Goal: Transaction & Acquisition: Purchase product/service

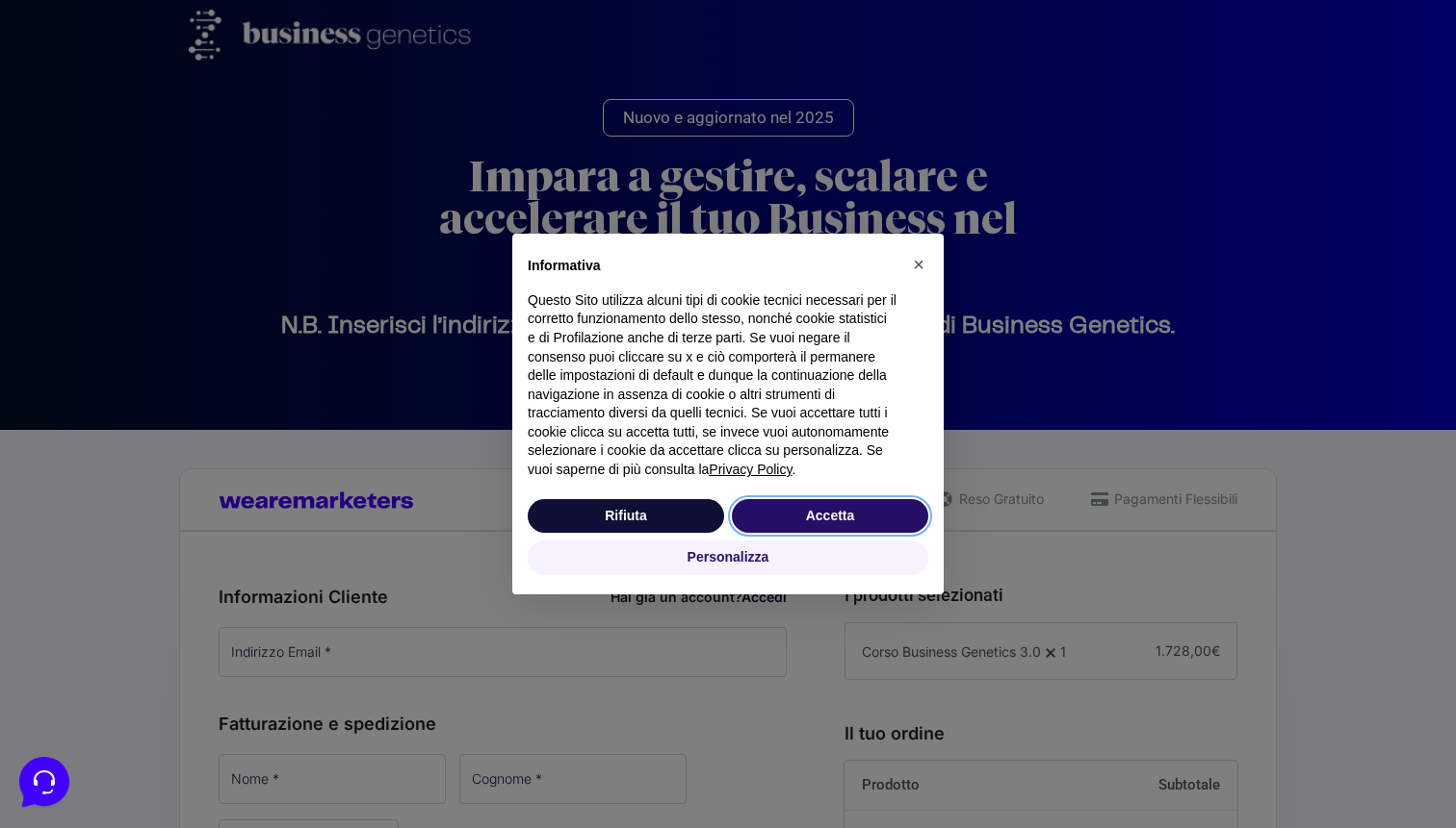
click at [872, 501] on button "Accetta" at bounding box center [829, 516] width 196 height 34
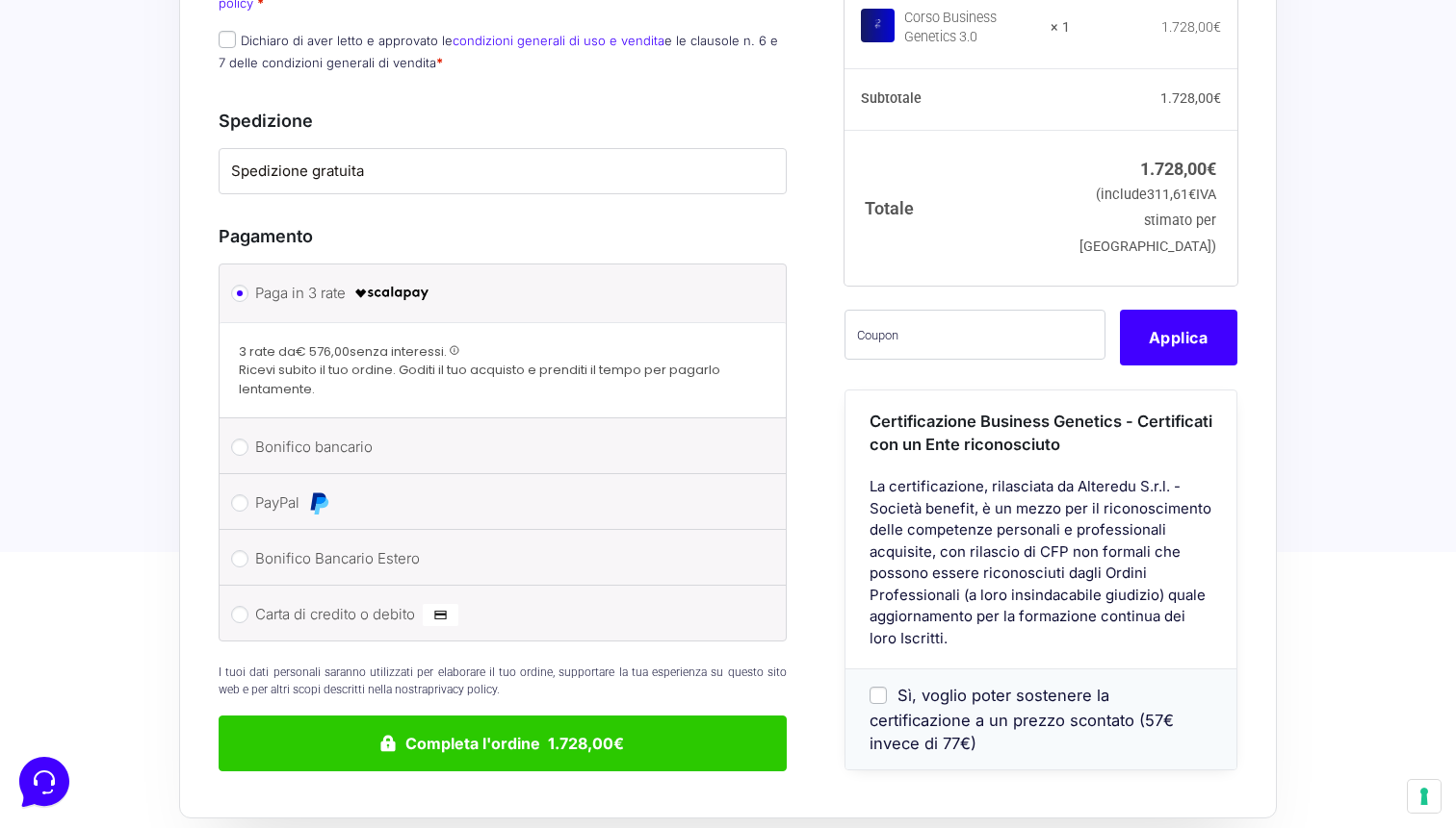
scroll to position [1344, 0]
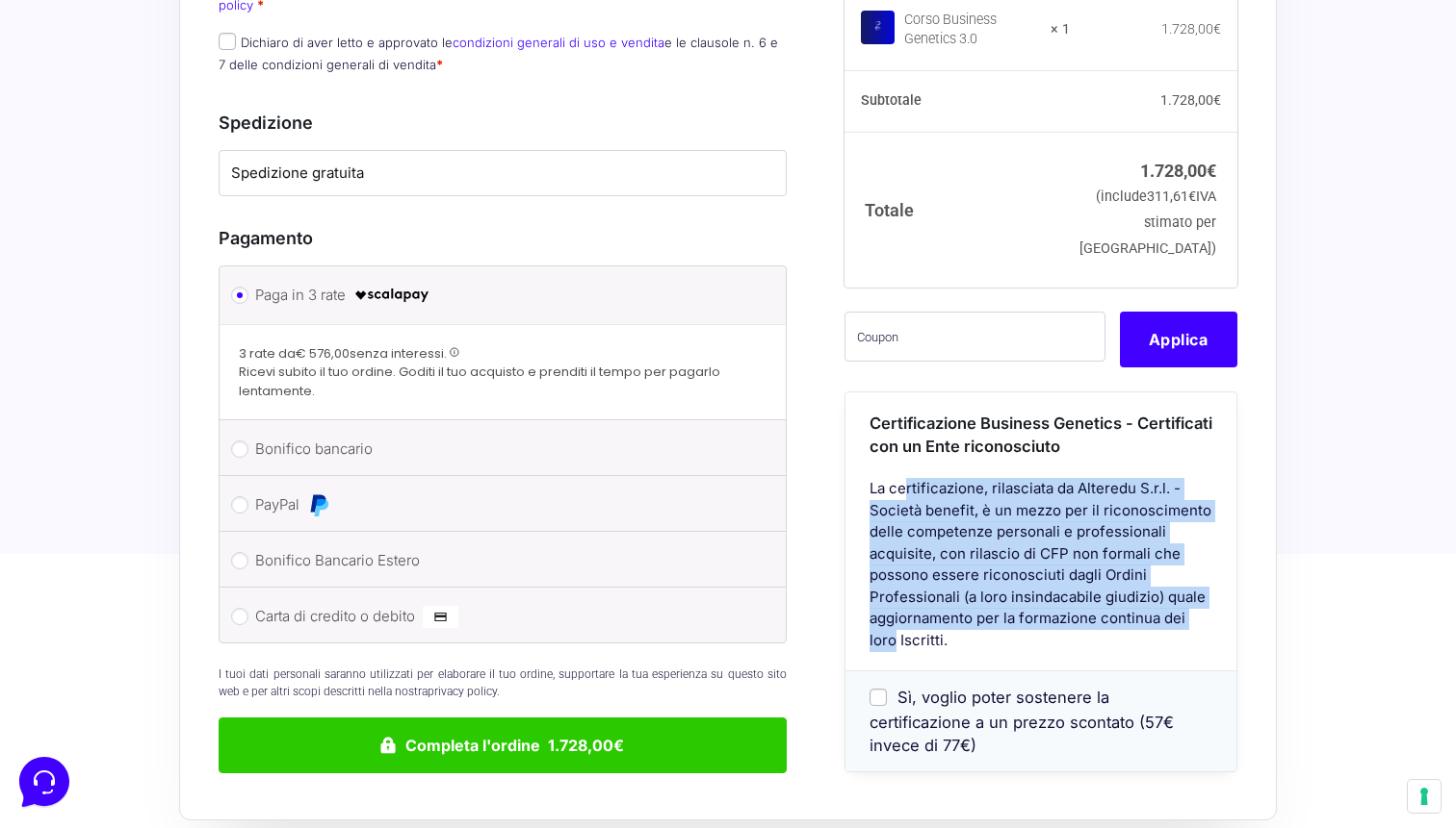
drag, startPoint x: 873, startPoint y: 433, endPoint x: 1187, endPoint y: 551, distance: 335.4
click at [1187, 551] on div "La certificazione, rilasciata da Alteredu S.r.l. - Società benefit, è un mezzo …" at bounding box center [1040, 575] width 391 height 192
click at [1026, 518] on div "La certificazione, rilasciata da Alteredu S.r.l. - Società benefit, è un mezzo …" at bounding box center [1040, 575] width 391 height 192
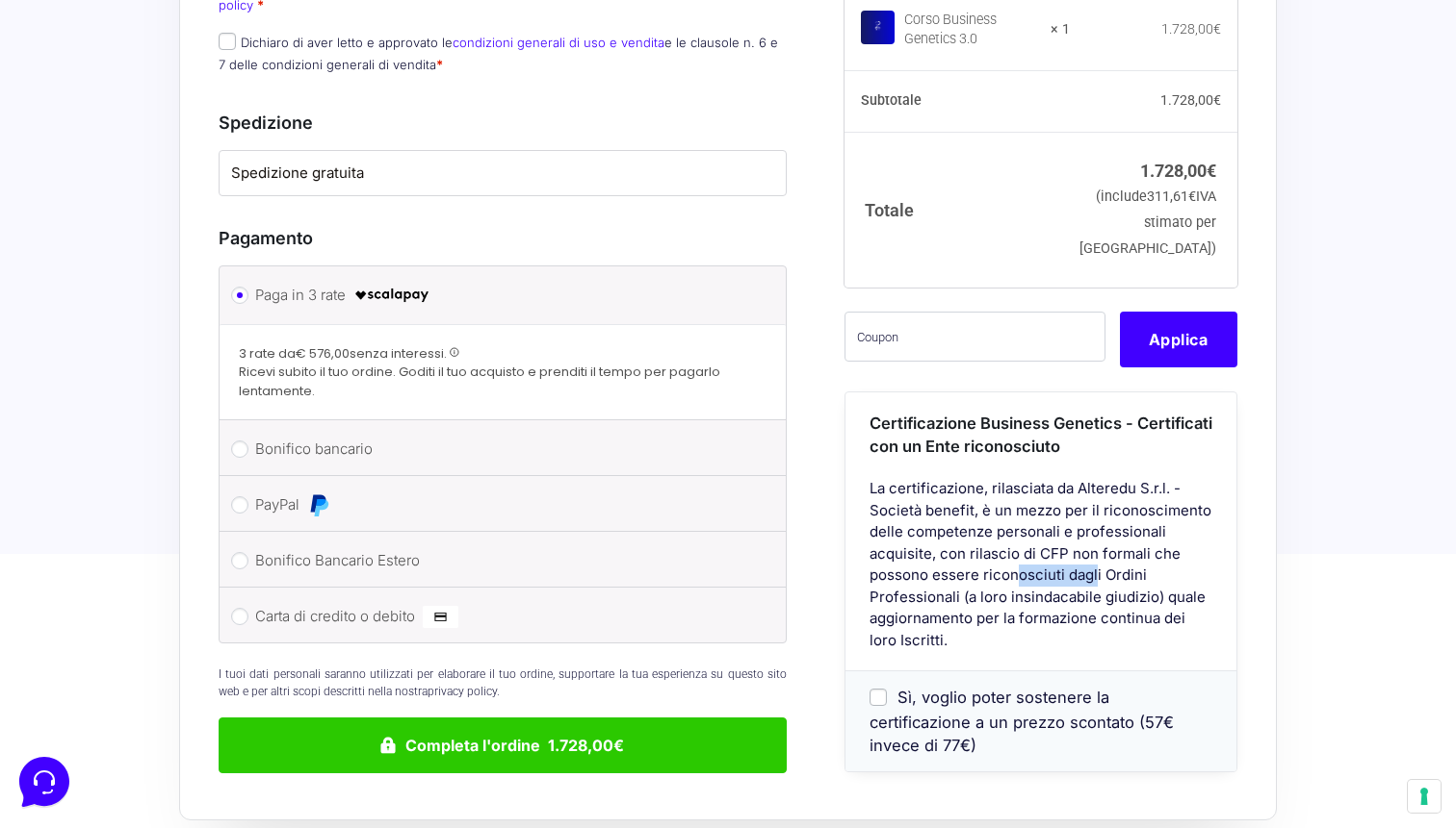
click at [1026, 518] on div "La certificazione, rilasciata da Alteredu S.r.l. - Società benefit, è un mezzo …" at bounding box center [1040, 575] width 391 height 192
click at [945, 528] on div "La certificazione, rilasciata da Alteredu S.r.l. - Società benefit, è un mezzo …" at bounding box center [1040, 575] width 391 height 192
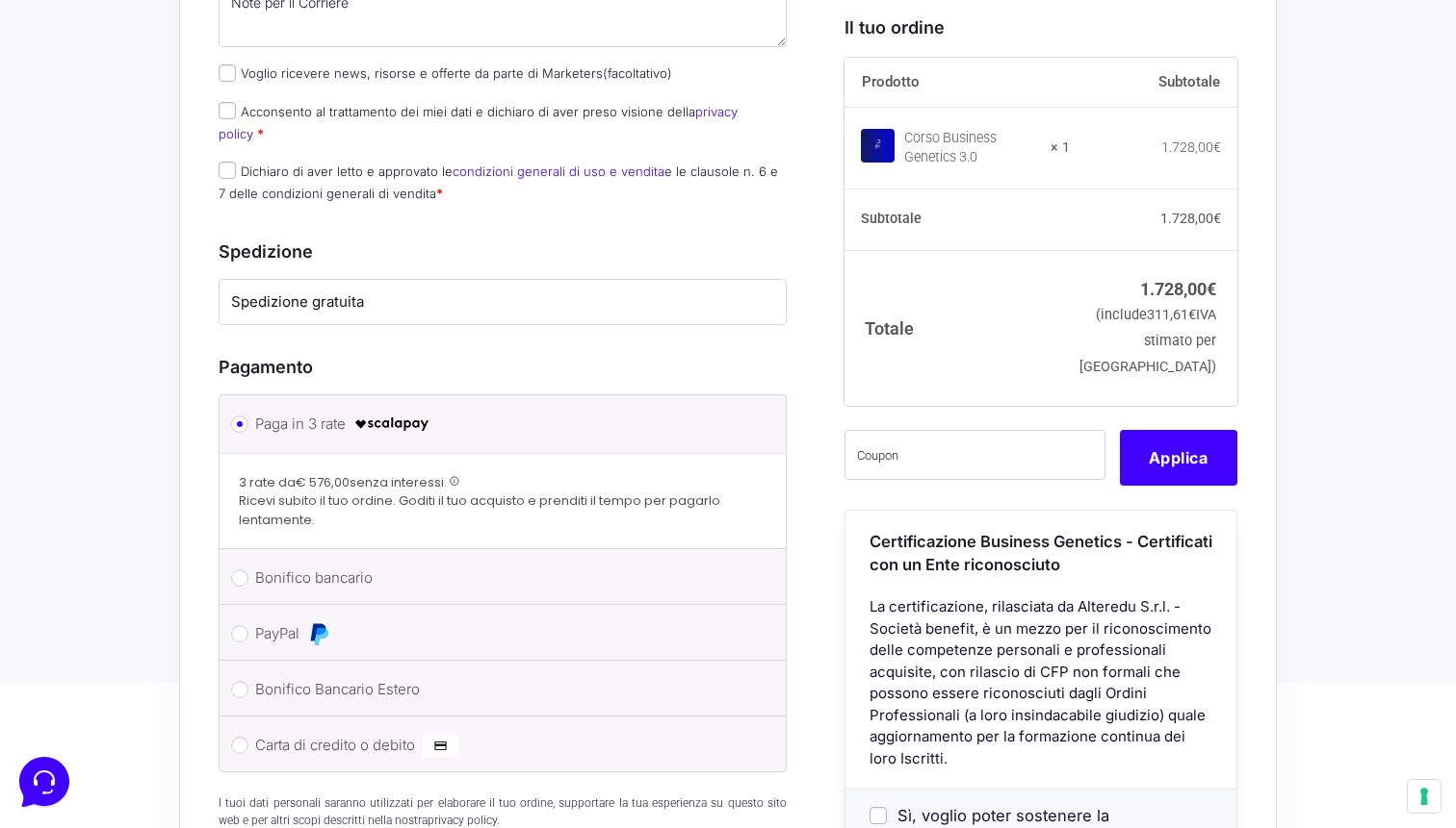
scroll to position [1180, 0]
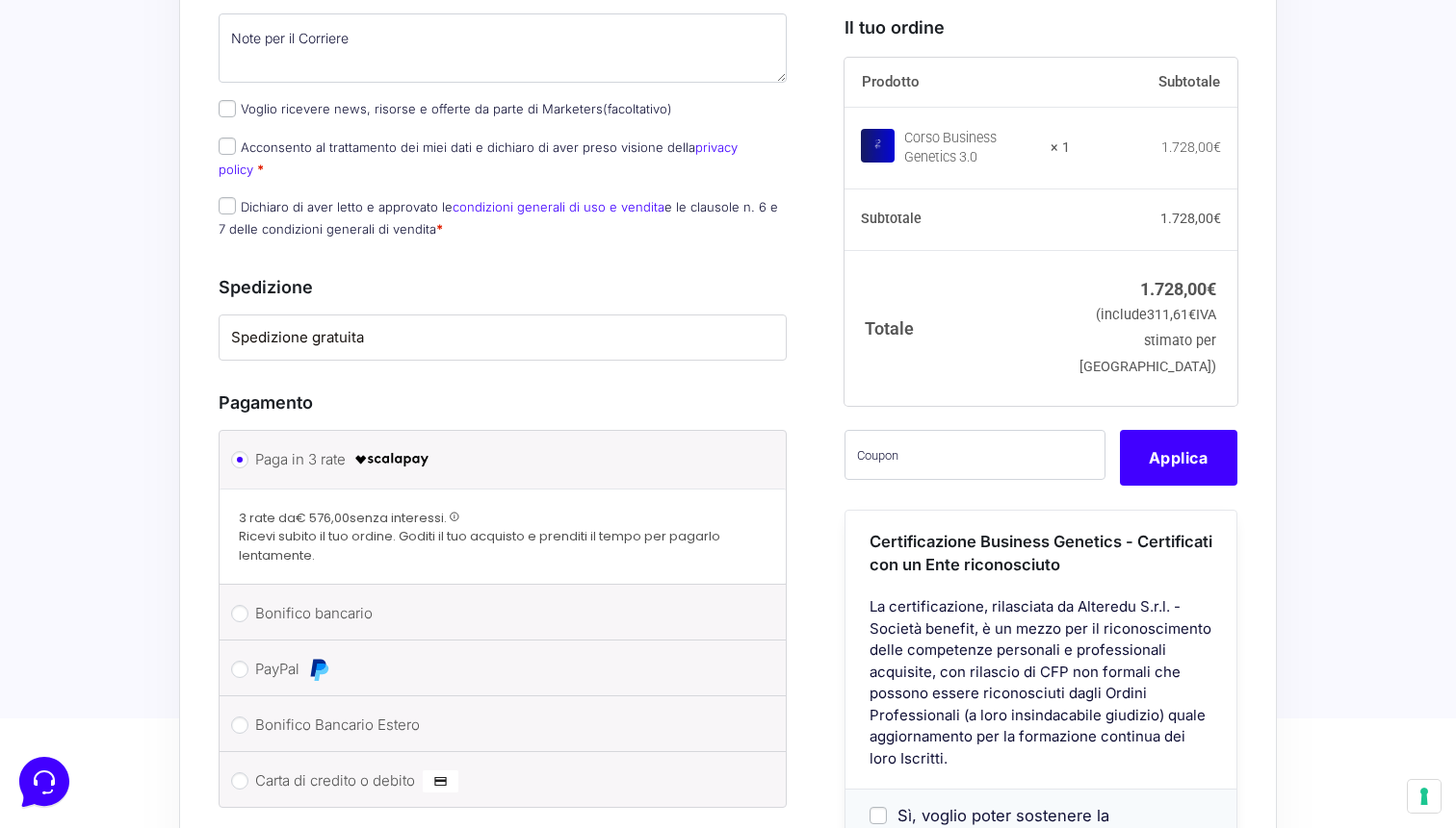
click at [282, 527] on span "Ricevi subito il tuo ordine. Goditi il tuo acquisto e prenditi il tempo per pag…" at bounding box center [503, 546] width 527 height 37
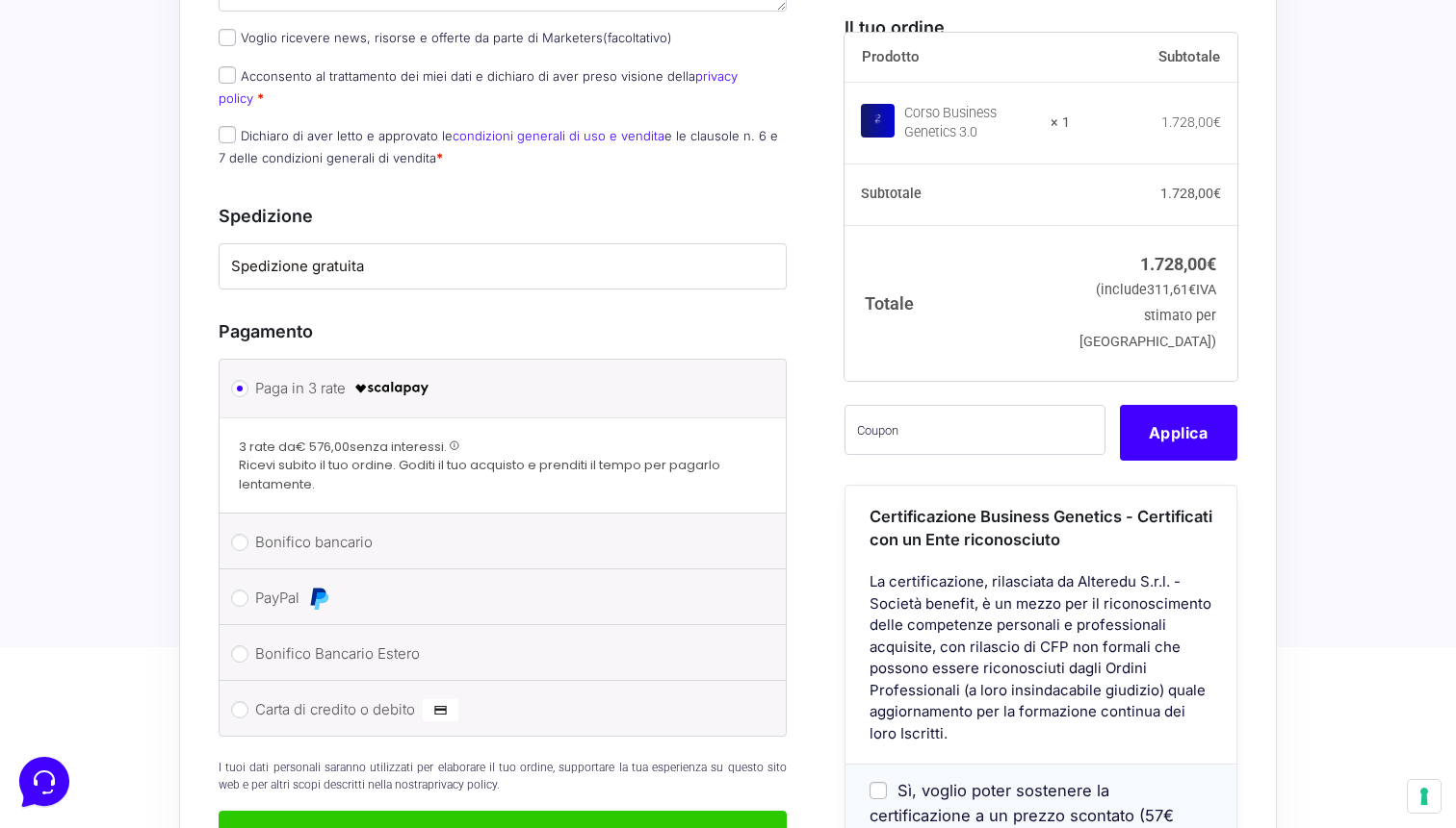
scroll to position [1254, 0]
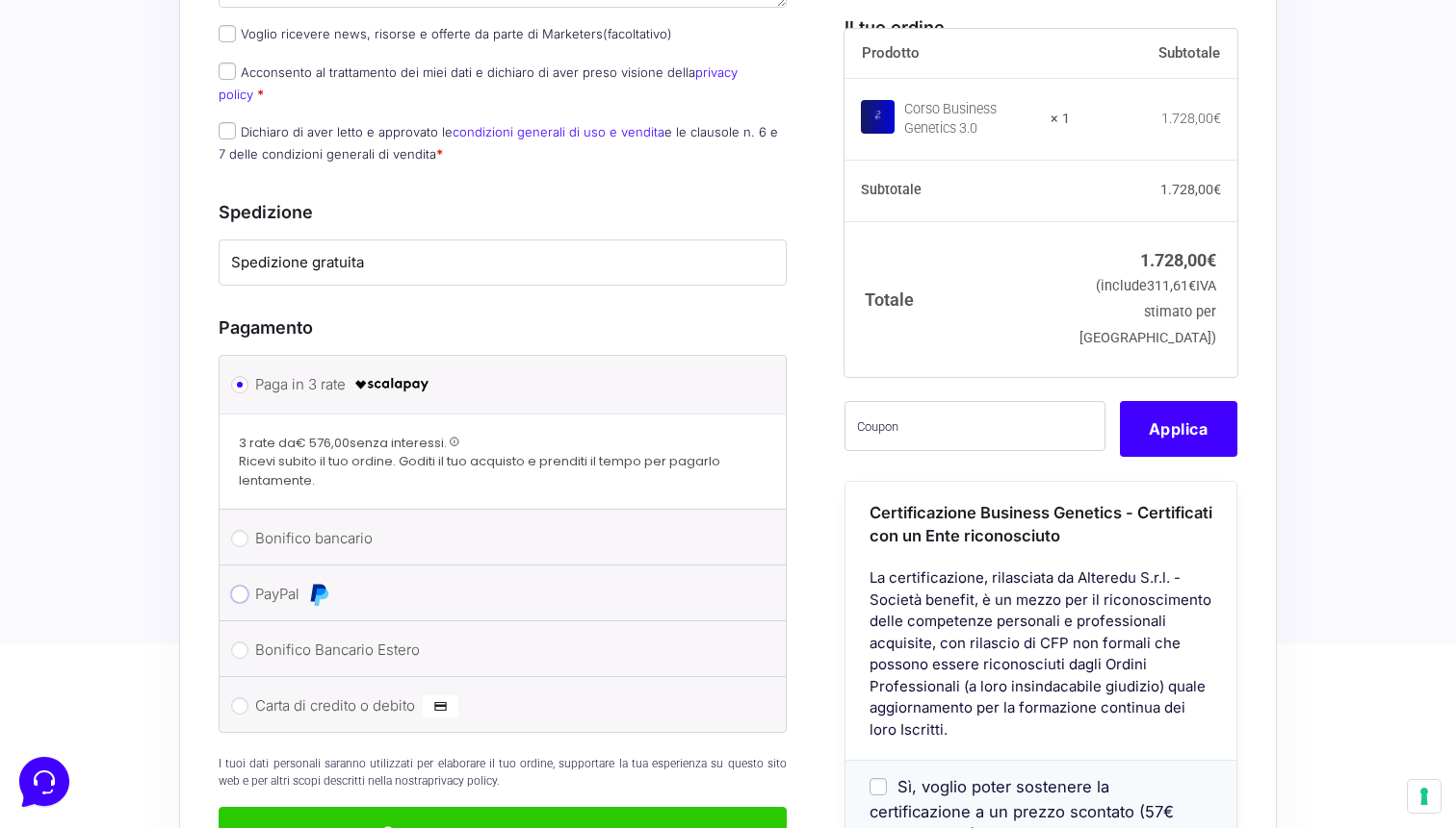
click at [241, 586] on input "PayPal" at bounding box center [240, 595] width 18 height 18
radio input "true"
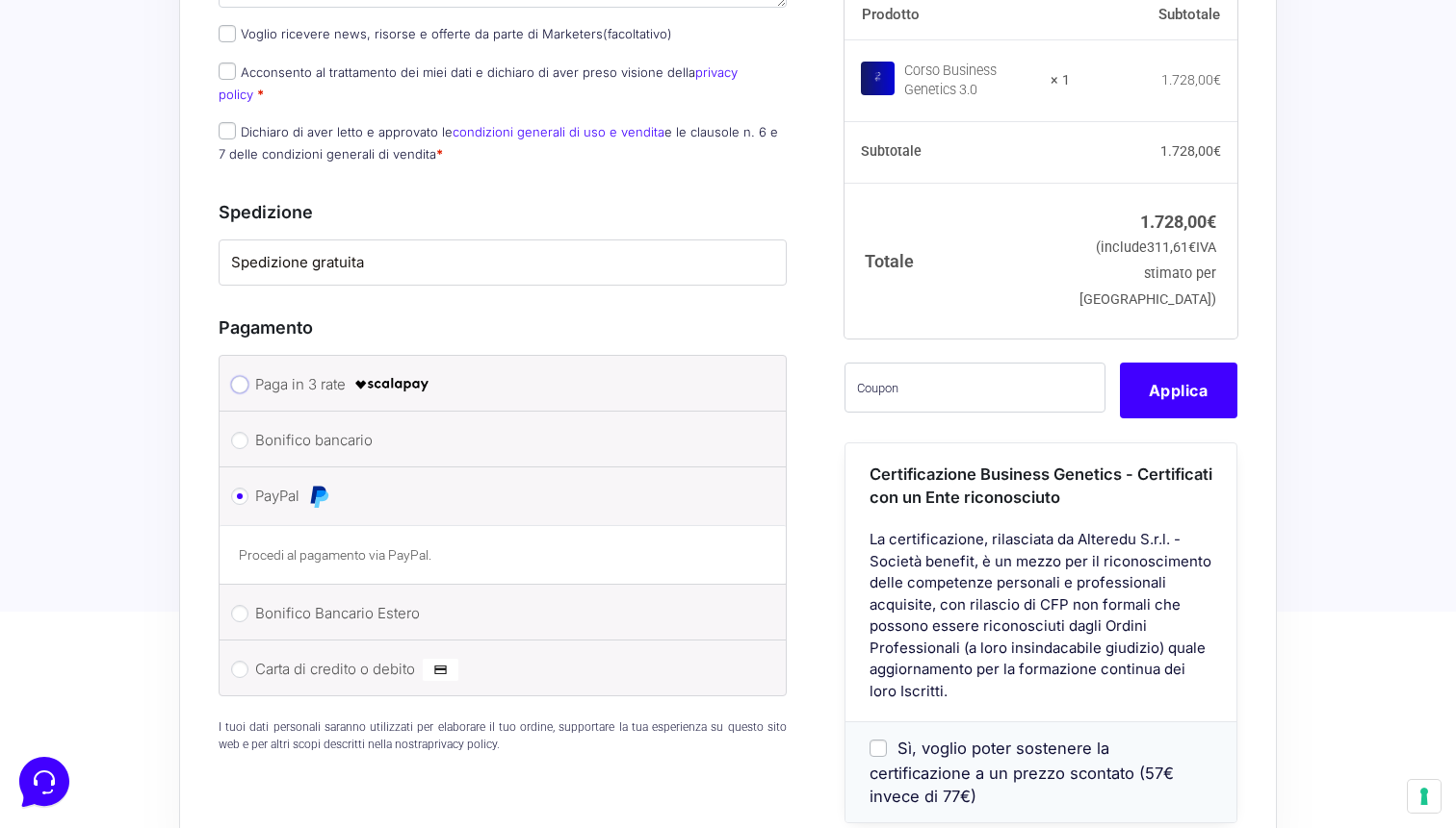
click at [237, 376] on input "Paga in 3 rate" at bounding box center [240, 385] width 18 height 18
radio input "true"
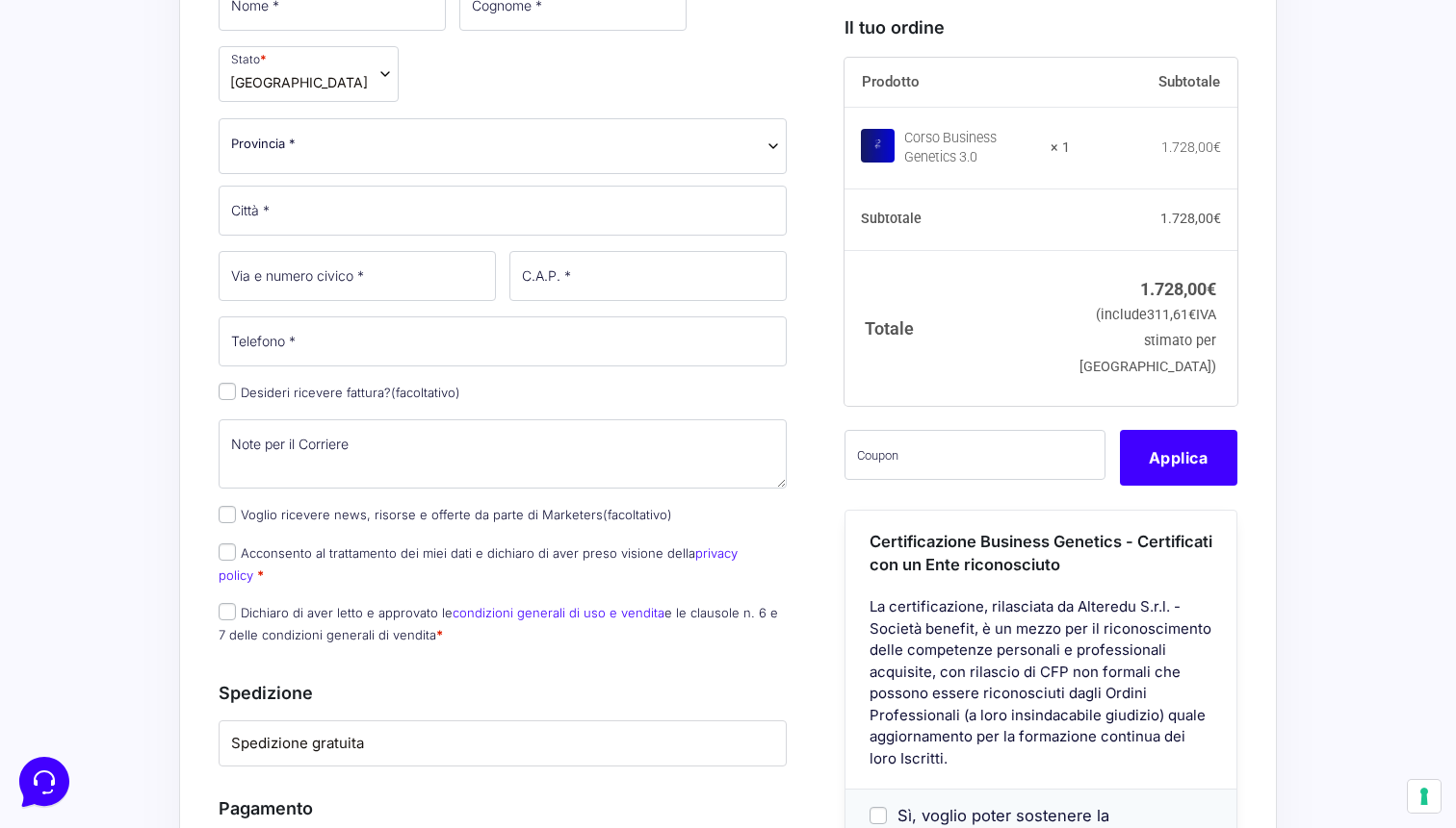
scroll to position [634, 0]
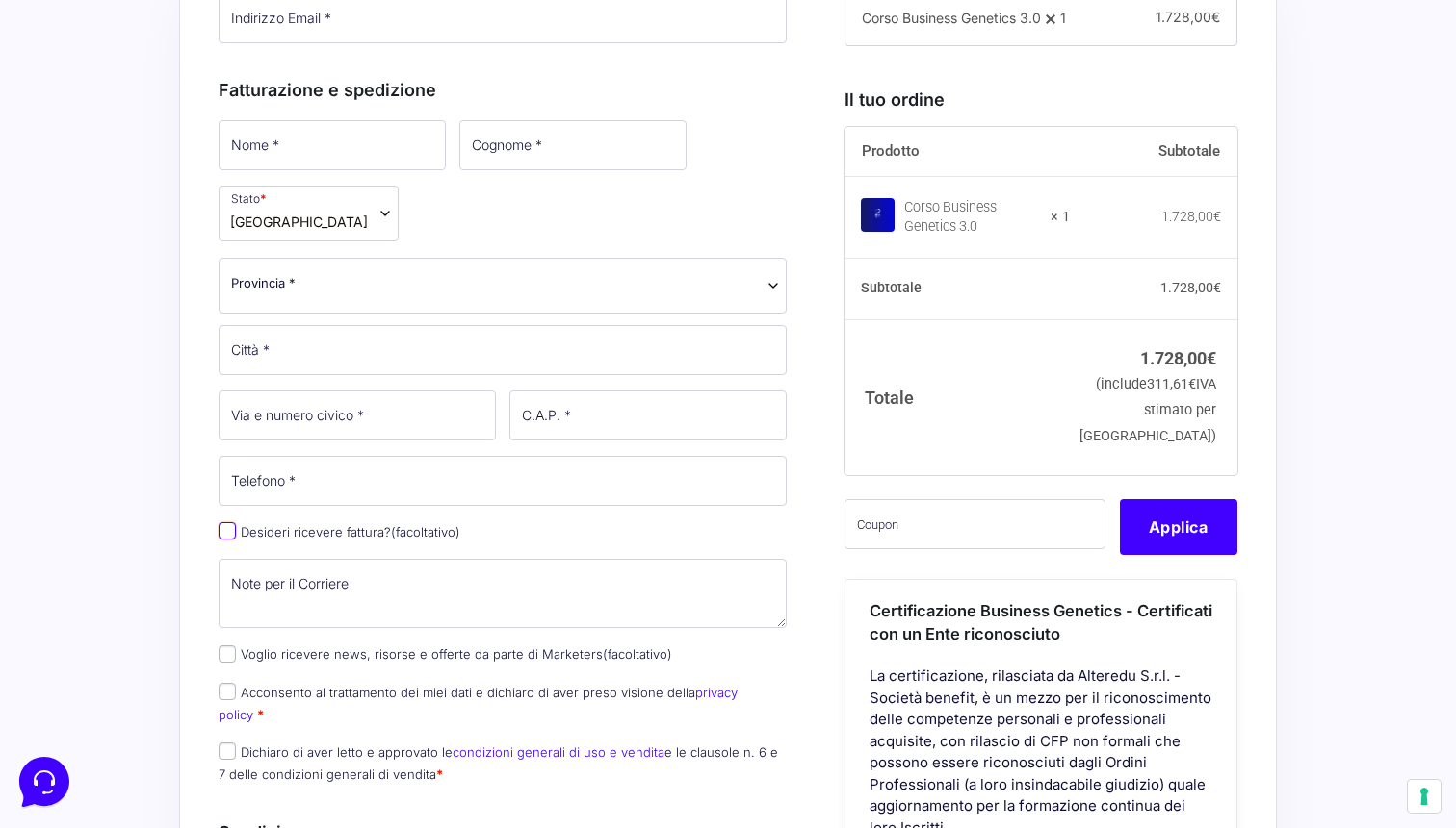
click at [225, 522] on input "Desideri ricevere fattura? (facoltativo)" at bounding box center [227, 531] width 18 height 18
checkbox input "true"
select select "IT"
type input "0000000"
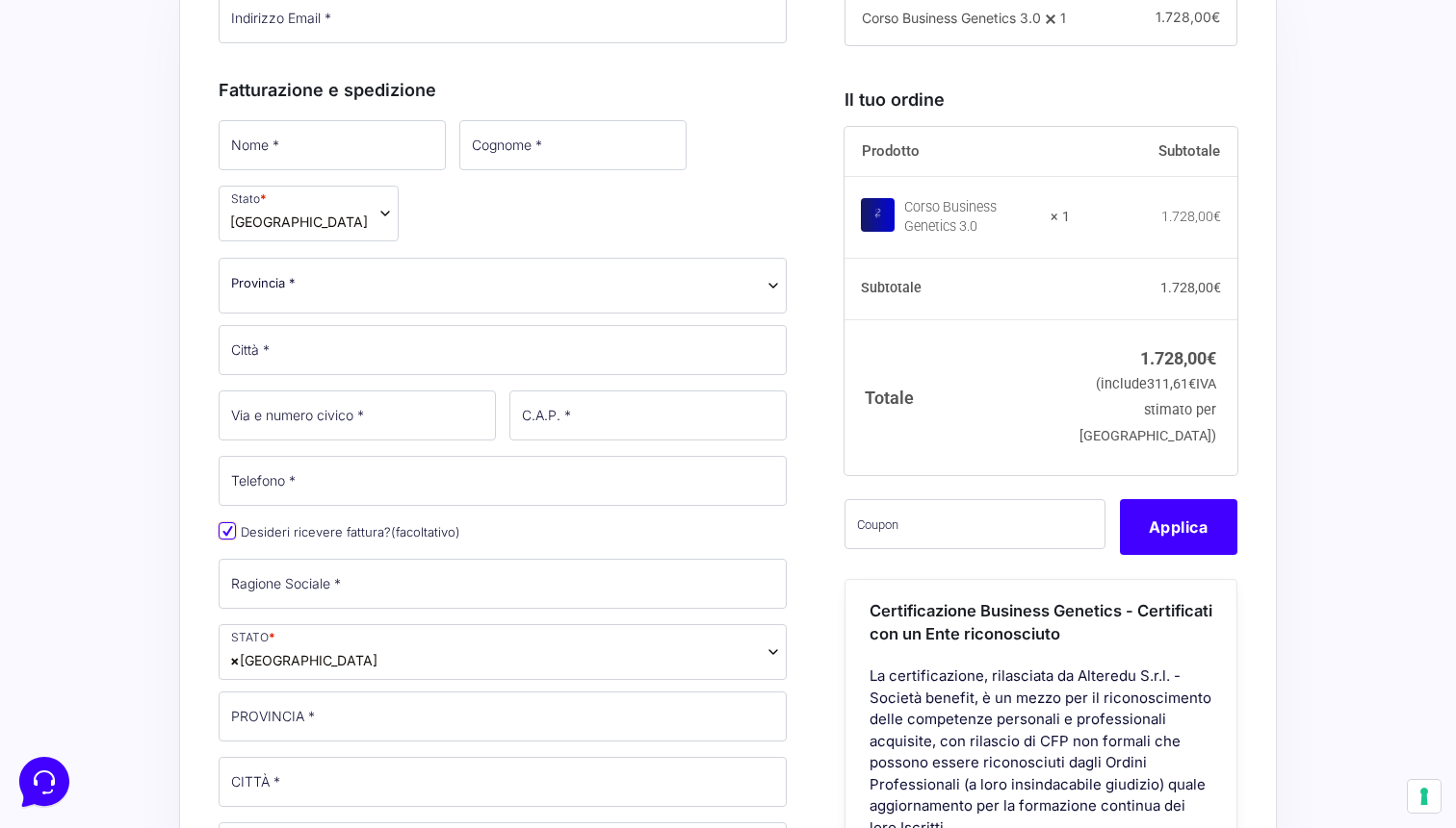
click at [225, 522] on input "Desideri ricevere fattura? (facoltativo)" at bounding box center [227, 531] width 18 height 18
checkbox input "false"
select select
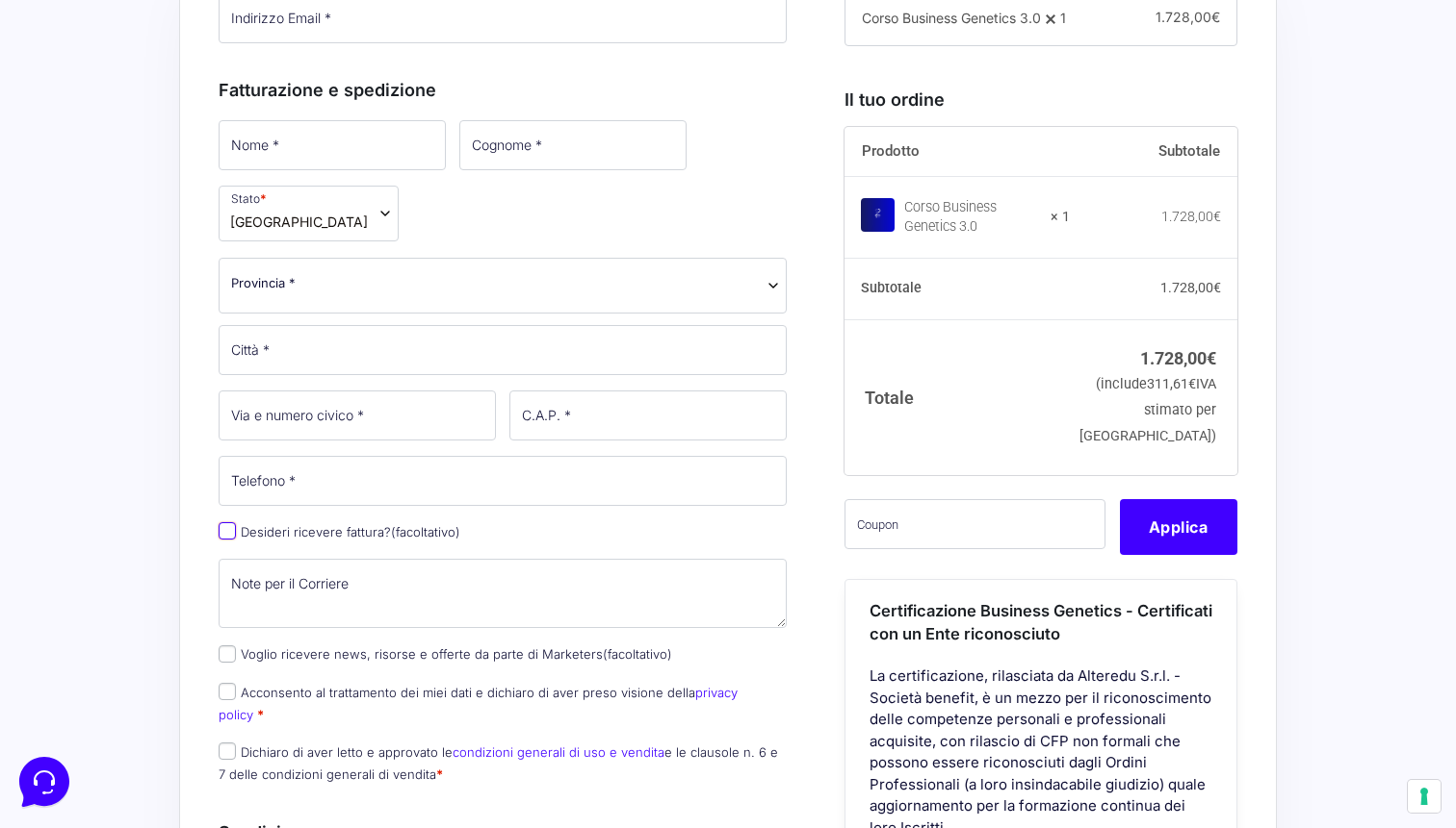
click at [225, 522] on input "Desideri ricevere fattura? (facoltativo)" at bounding box center [227, 531] width 18 height 18
checkbox input "true"
select select "IT"
type input "0000000"
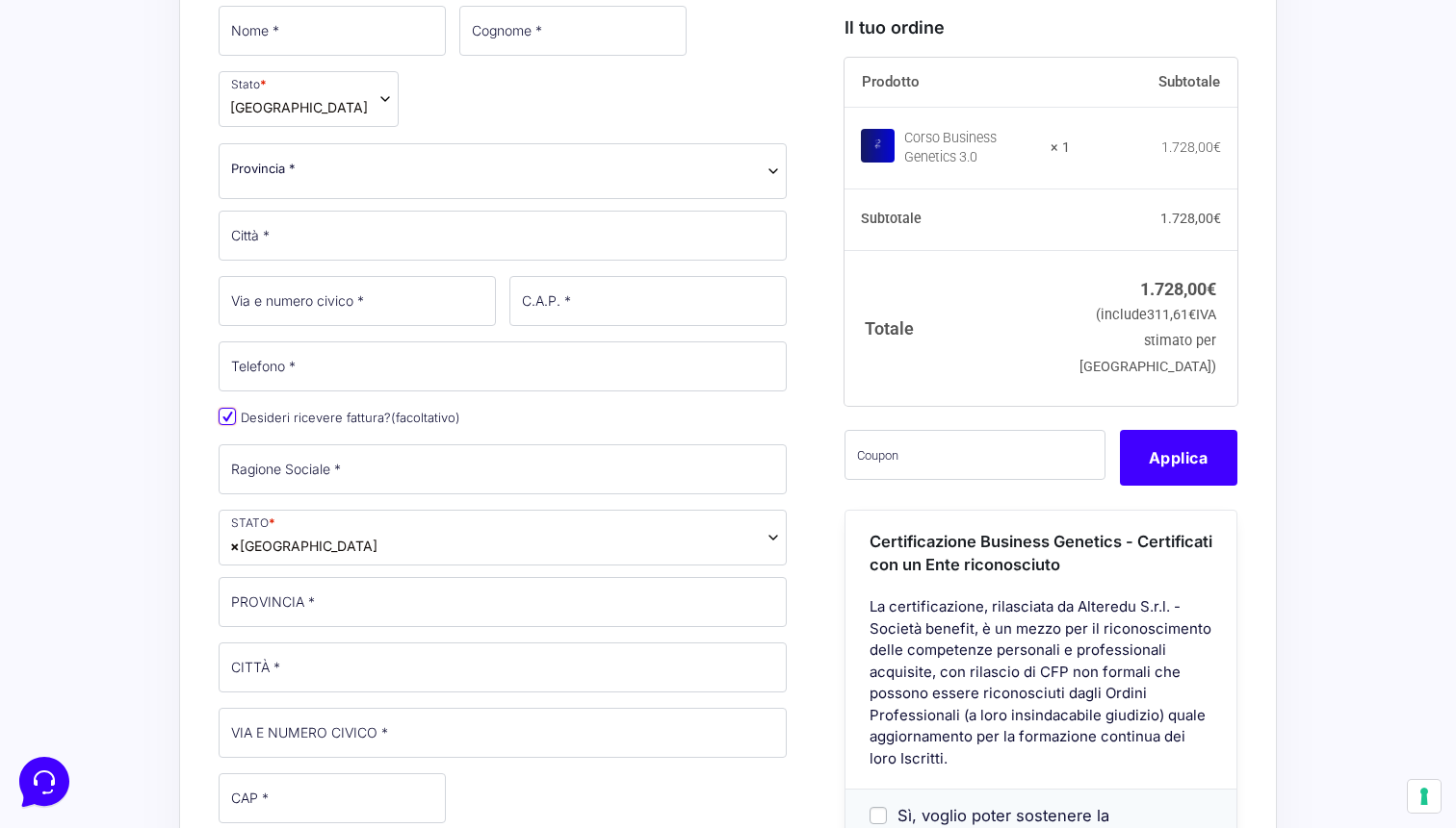
scroll to position [735, 0]
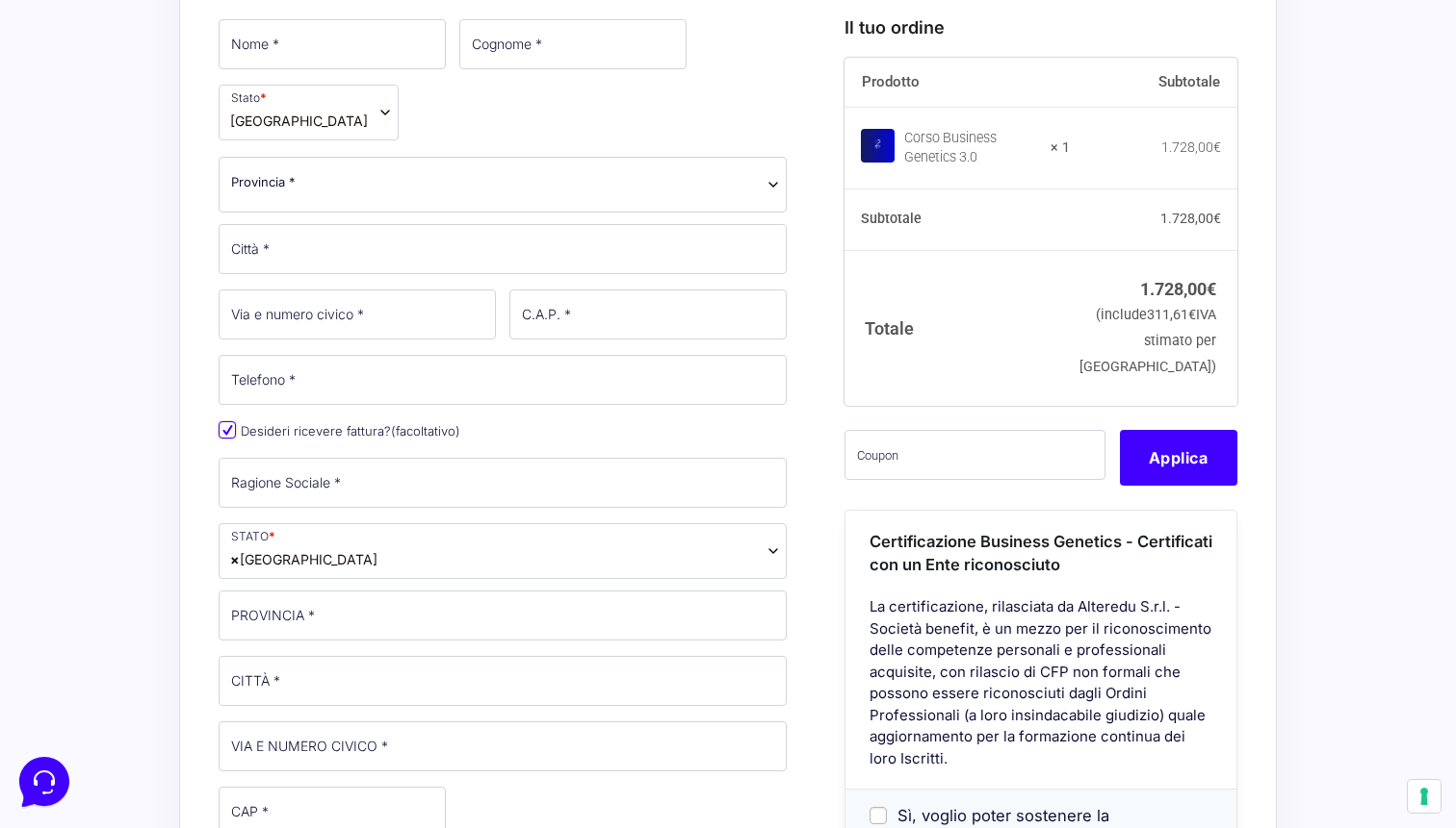
click at [226, 421] on input "Desideri ricevere fattura? (facoltativo)" at bounding box center [227, 430] width 18 height 18
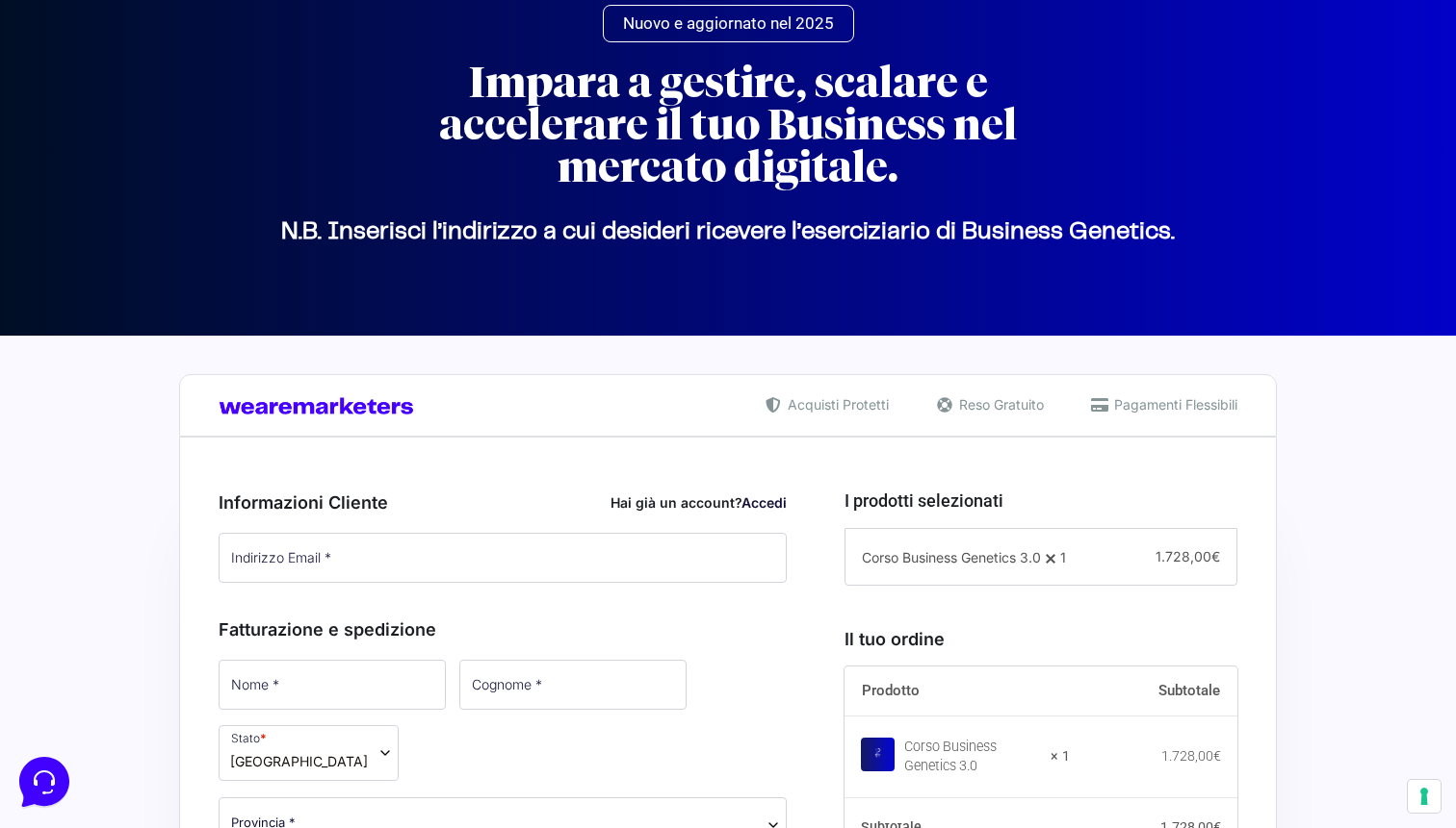
scroll to position [91, 0]
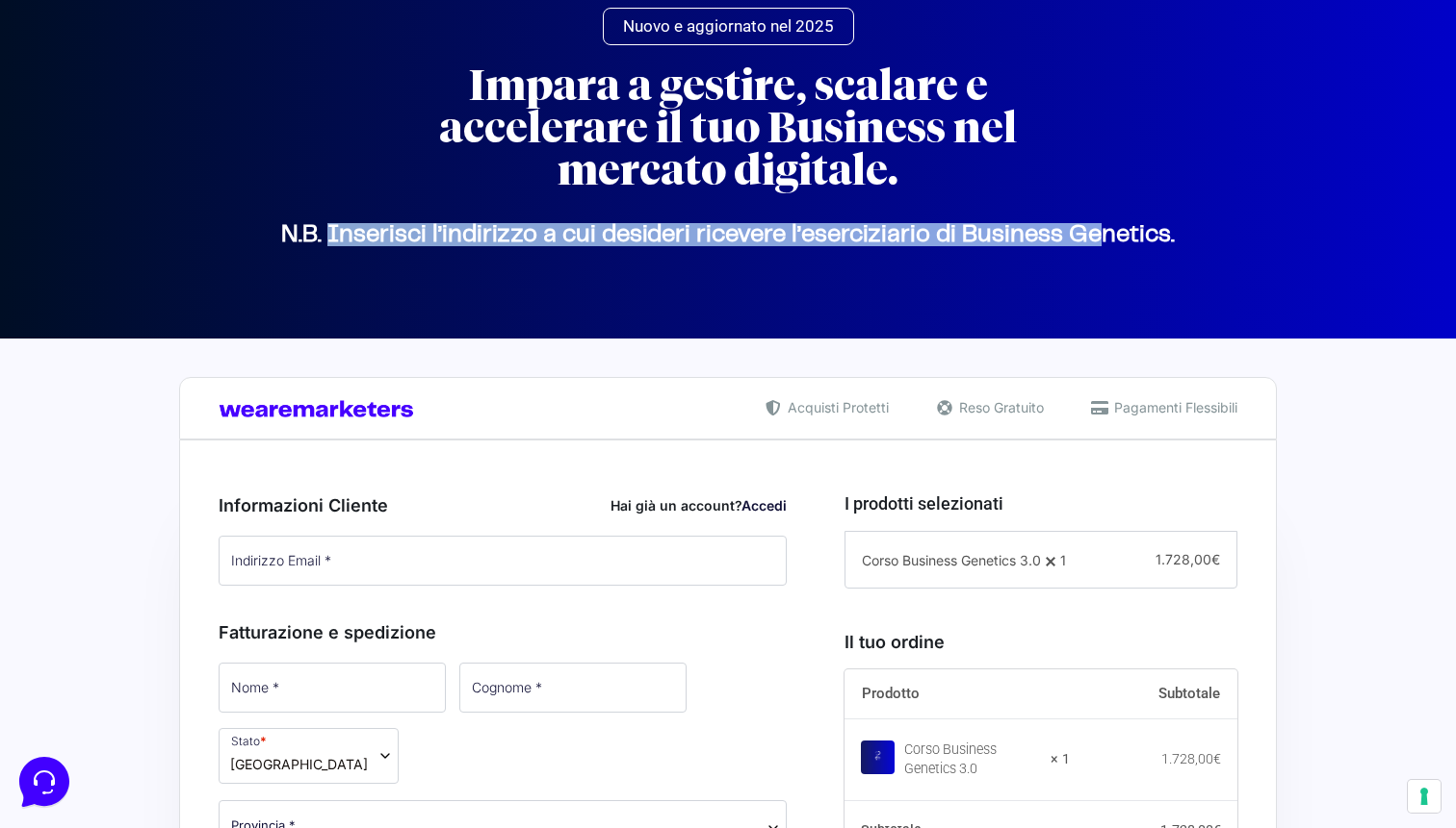
drag, startPoint x: 357, startPoint y: 231, endPoint x: 1099, endPoint y: 224, distance: 742.0
click at [1096, 235] on p "N.B. Inserisci l’indirizzo a cui desideri ricevere l’eserciziario di Business G…" at bounding box center [728, 235] width 1079 height 1
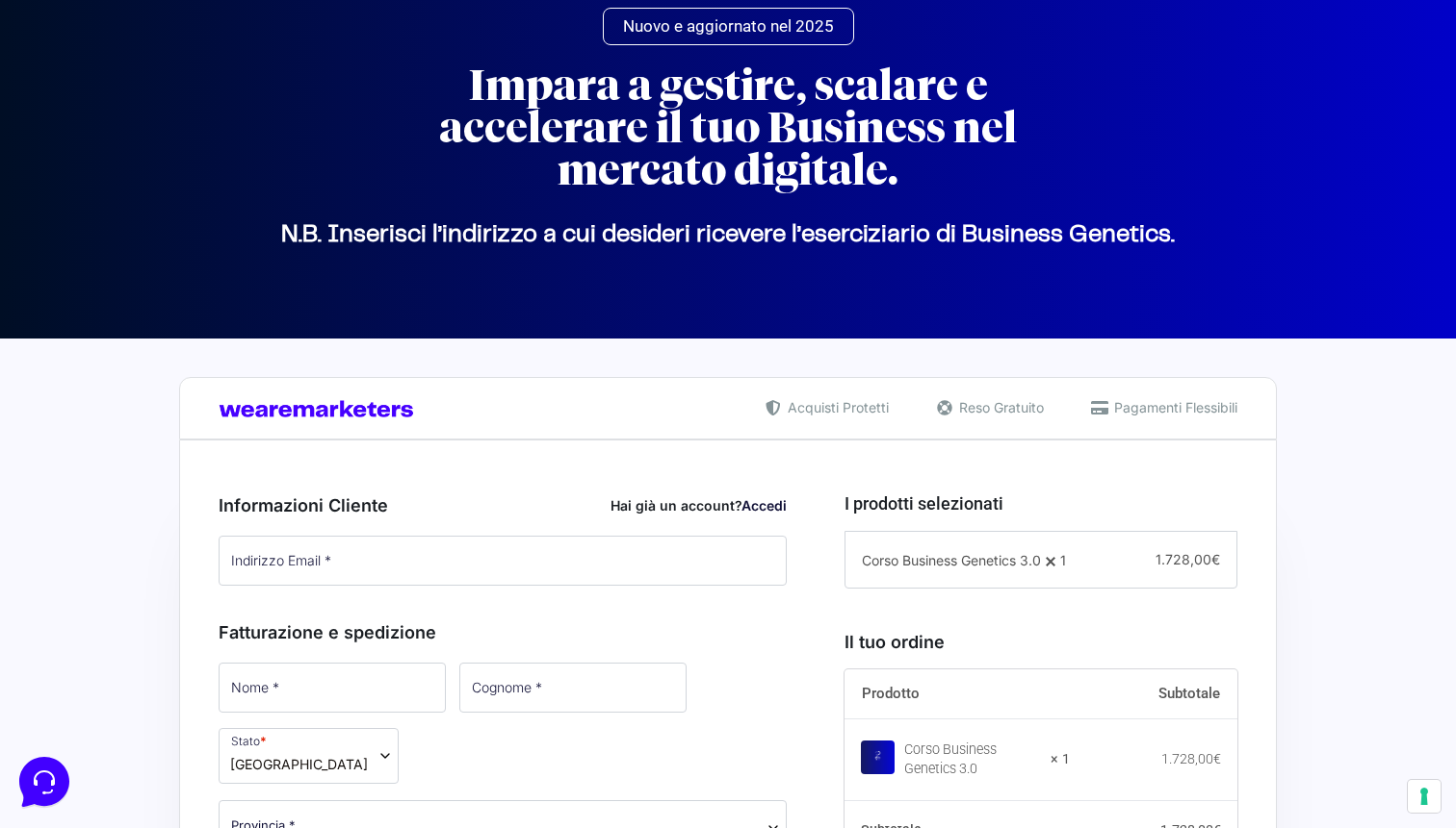
click at [1103, 235] on p "N.B. Inserisci l’indirizzo a cui desideri ricevere l’eserciziario di Business G…" at bounding box center [728, 235] width 1079 height 1
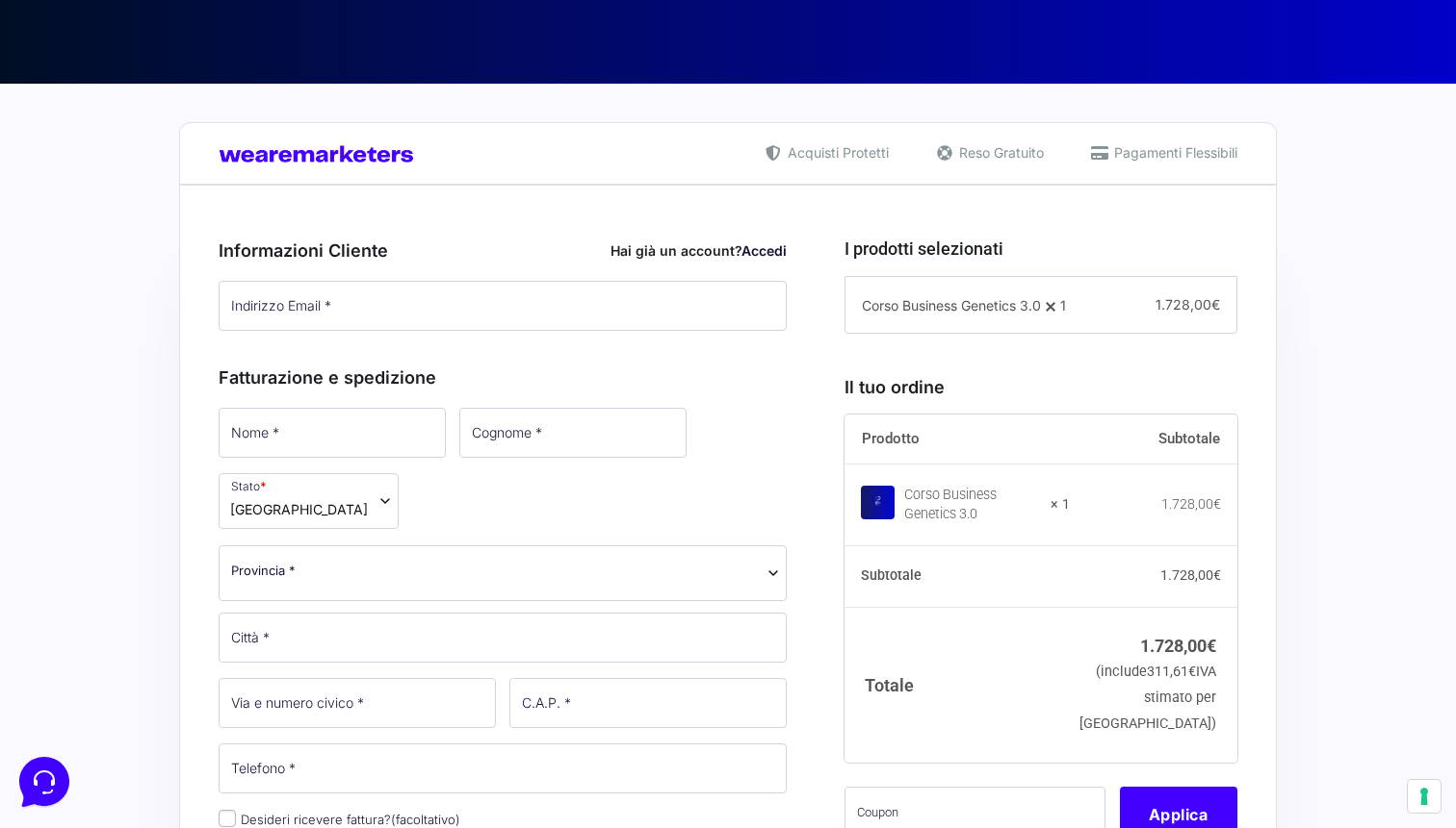
scroll to position [0, 0]
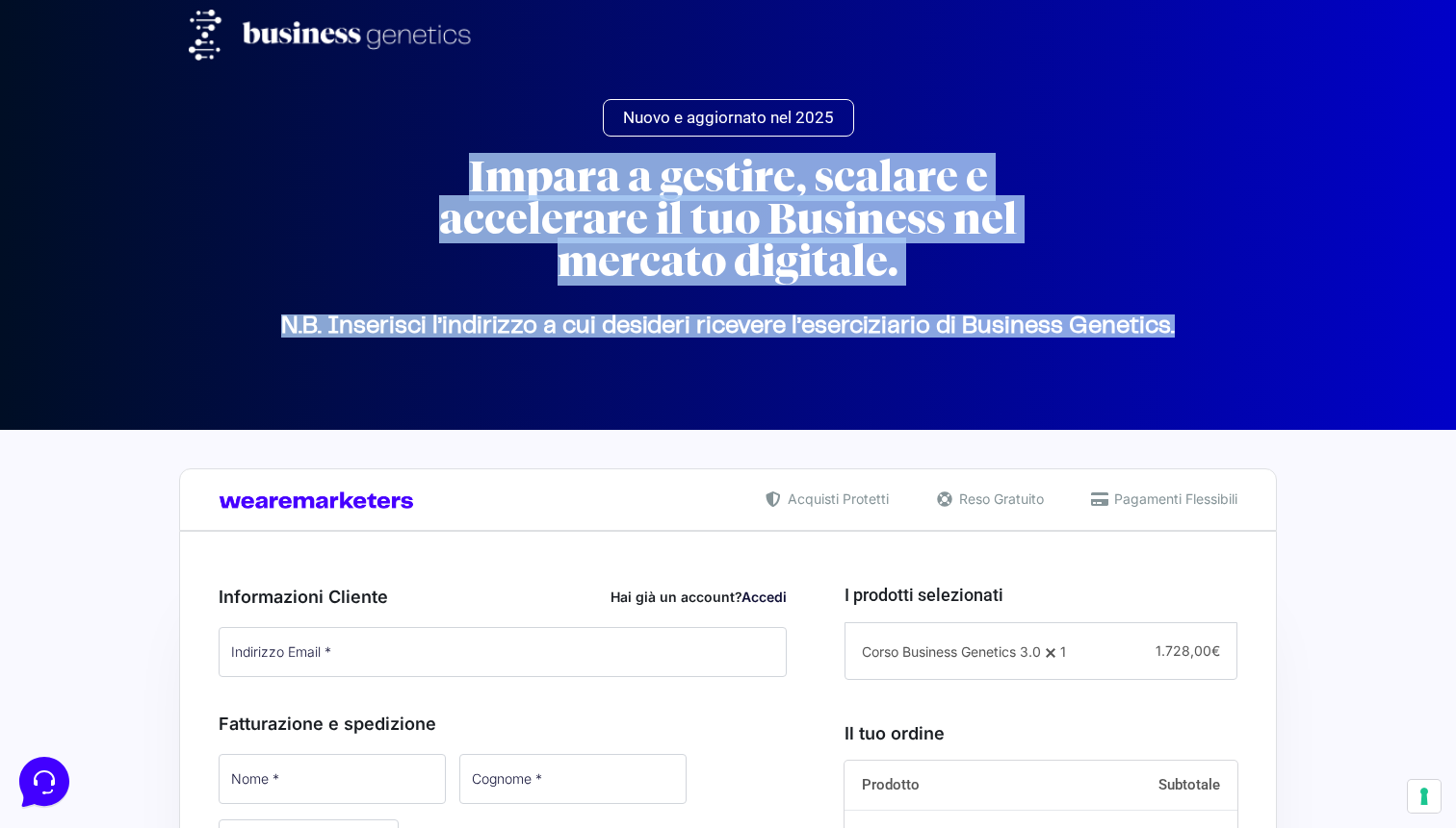
drag, startPoint x: 474, startPoint y: 163, endPoint x: 1094, endPoint y: 348, distance: 647.0
click at [1094, 348] on div "Nuovo e aggiornato nel 2025 Impara a gestire, scalare e accelerare il tuo Busin…" at bounding box center [728, 116] width 1097 height 534
click at [1094, 348] on div "N.B. Inserisci l’indirizzo a cui desideri ricevere l’eserciziario di Business G…" at bounding box center [728, 337] width 1079 height 32
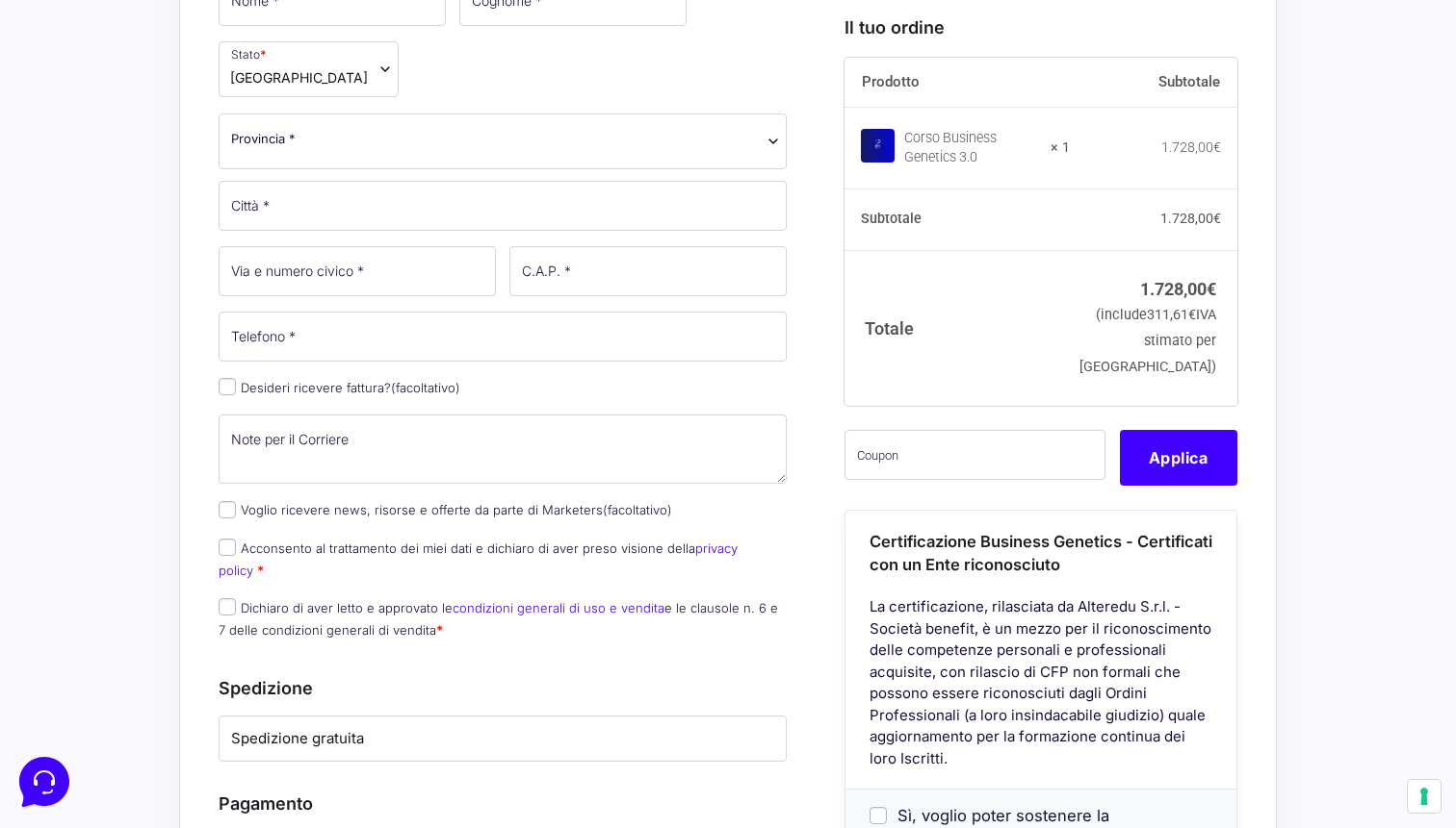
scroll to position [718, 0]
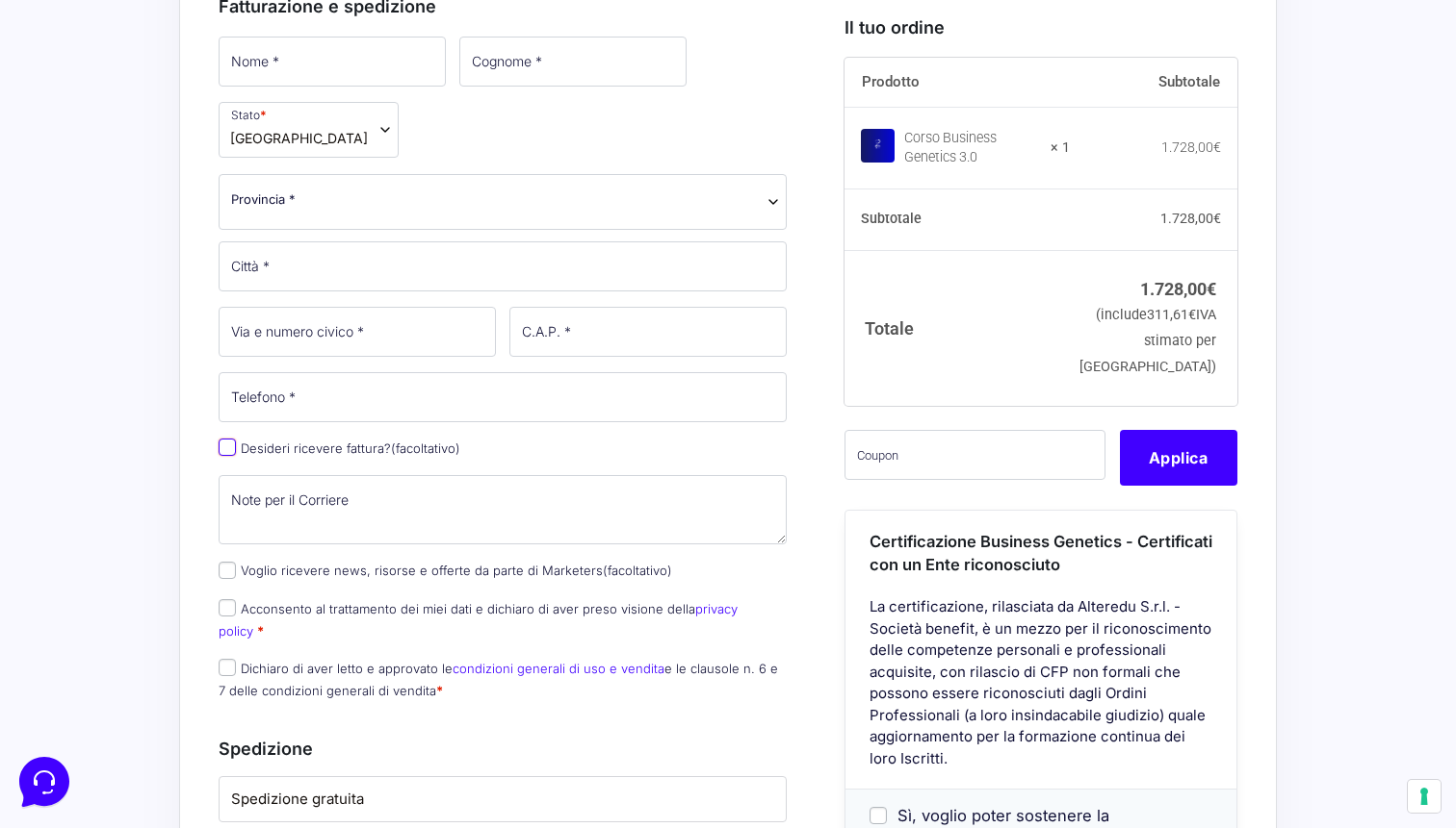
click at [228, 439] on input "Desideri ricevere fattura? (facoltativo)" at bounding box center [227, 448] width 18 height 18
checkbox input "true"
select select "IT"
type input "0000000"
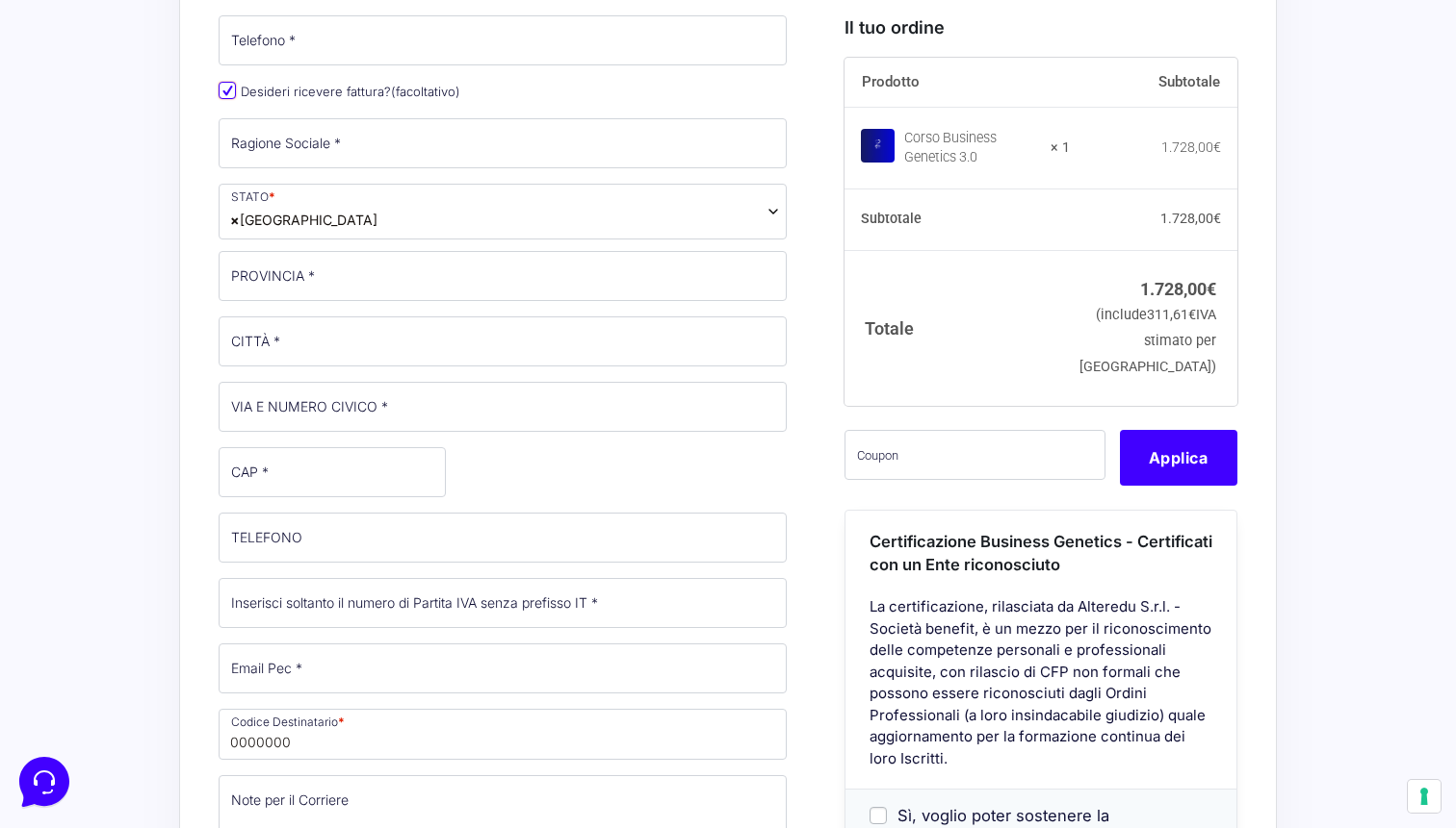
scroll to position [1081, 0]
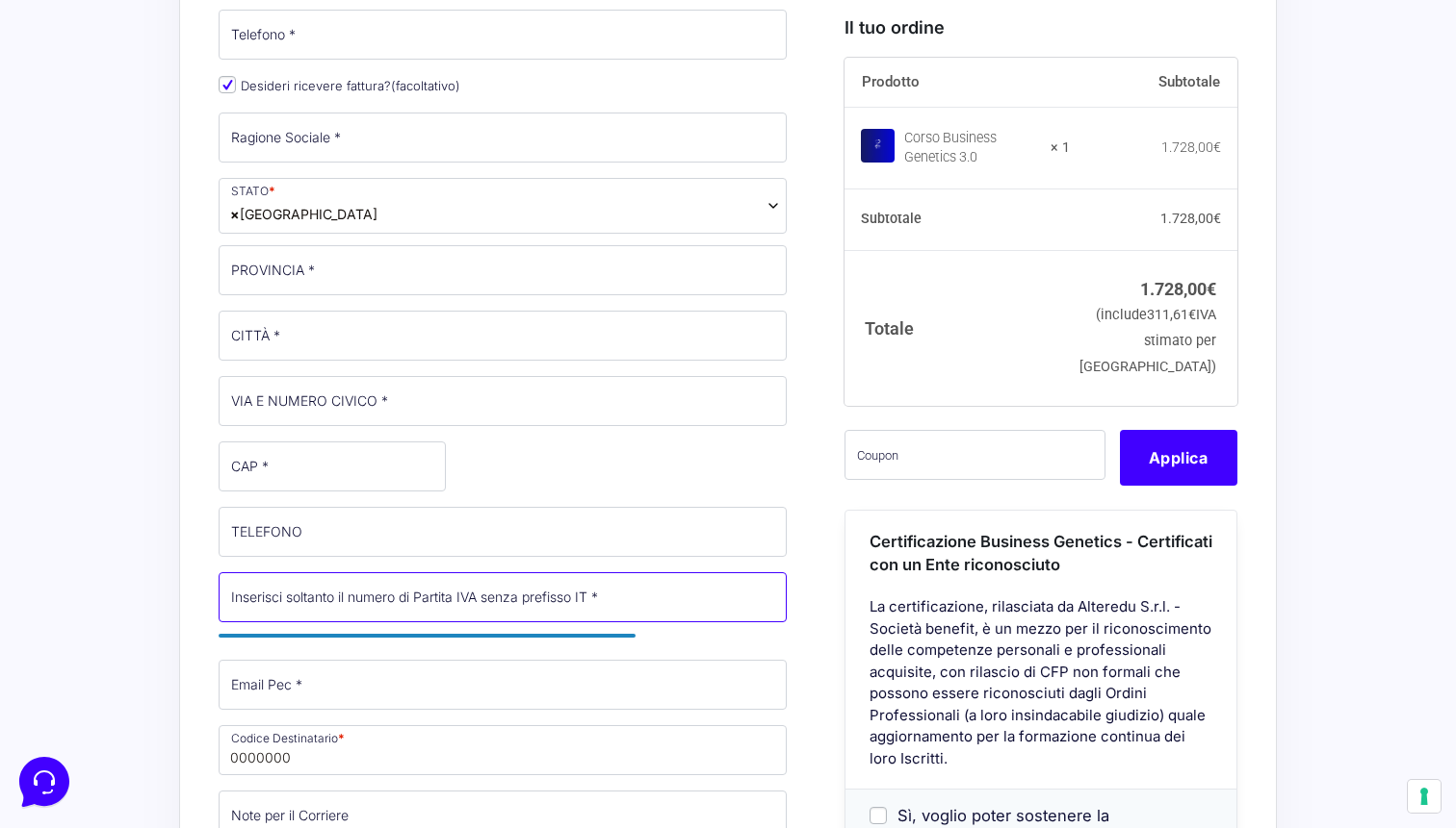
click at [391, 572] on input "Partita Iva *" at bounding box center [502, 597] width 568 height 50
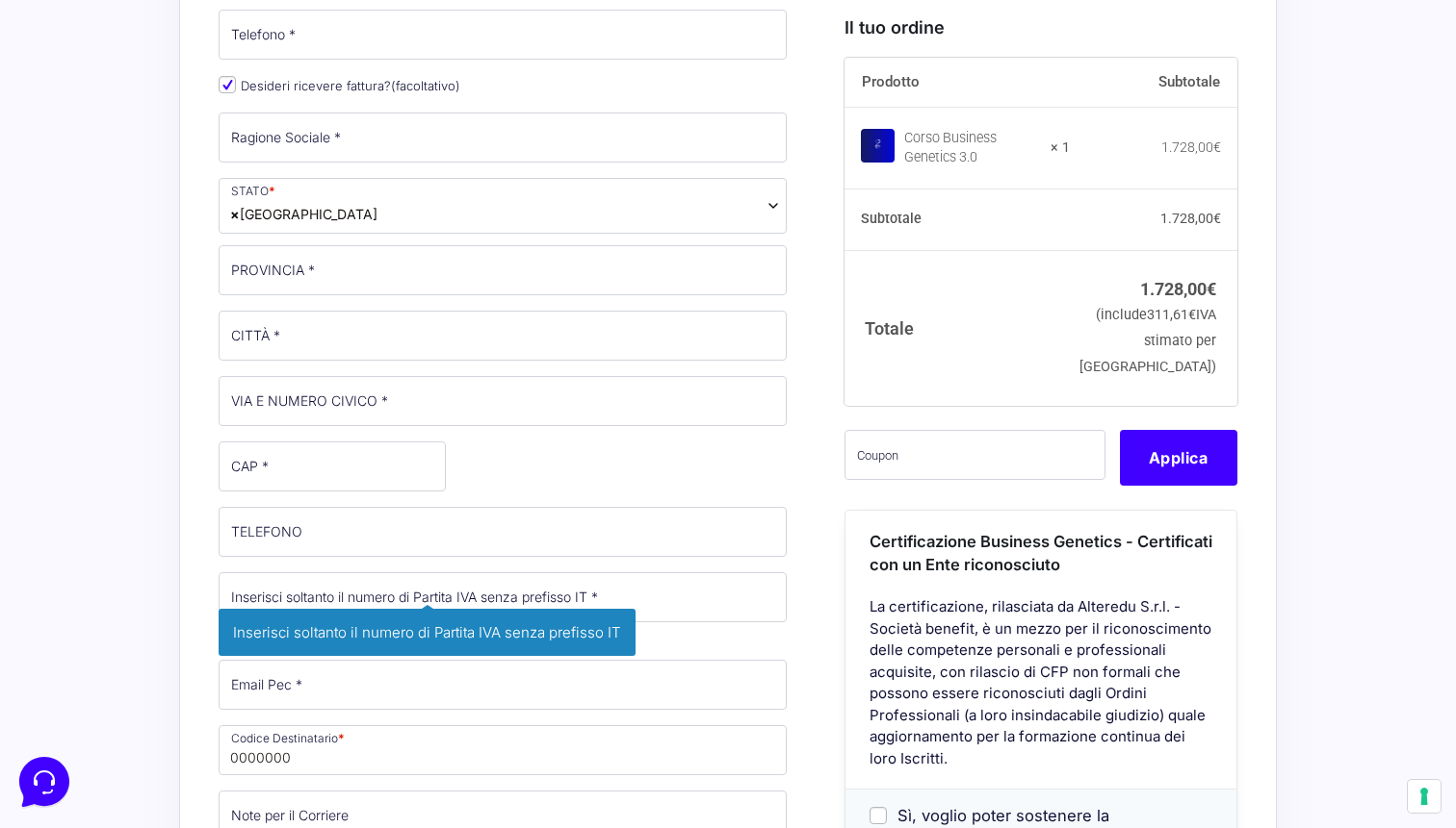
click at [471, 419] on div "Nome * Cognome * Stato * Seleziona un paese / una regione… [GEOGRAPHIC_DATA] [G…" at bounding box center [502, 350] width 581 height 1359
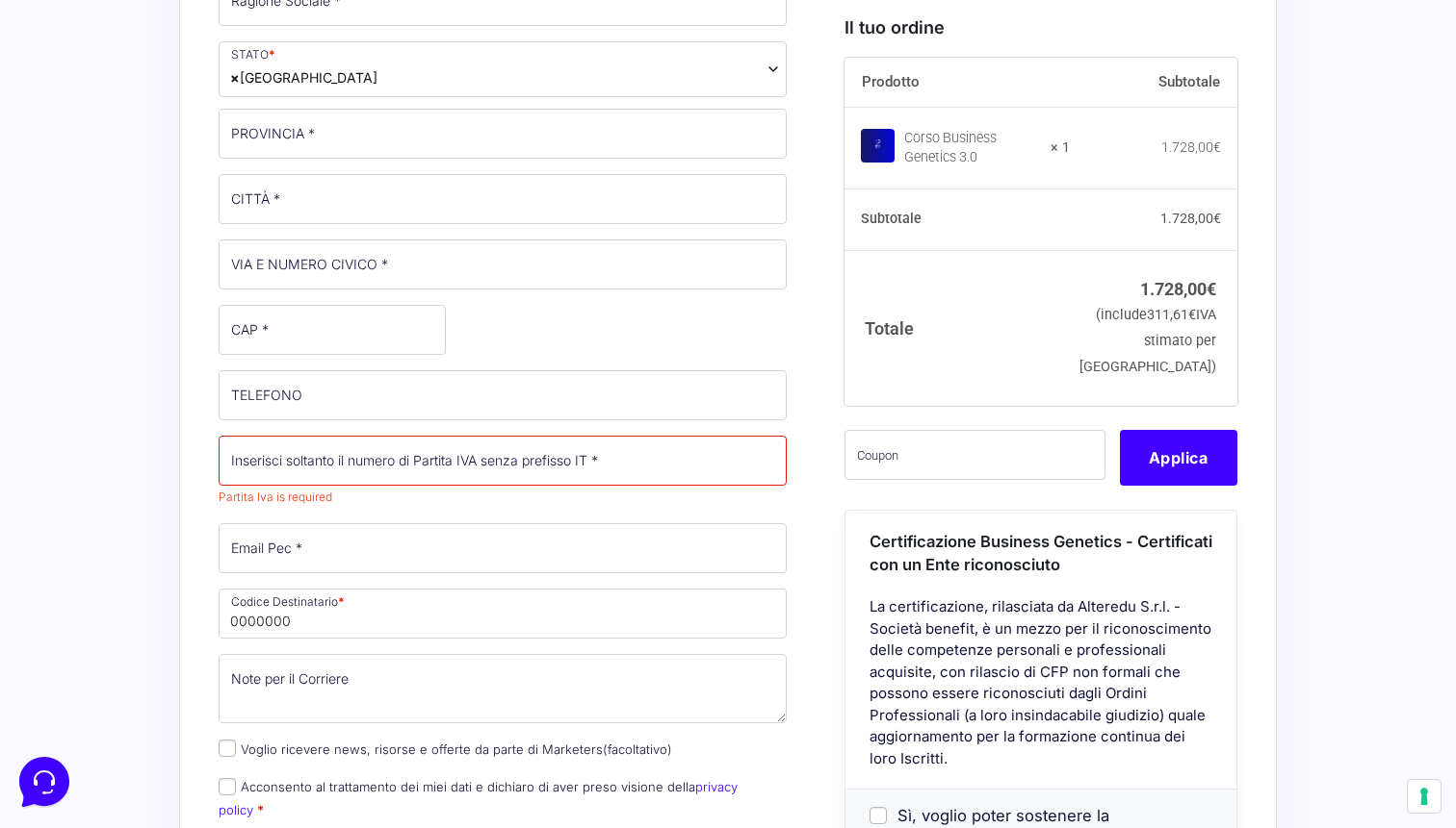
scroll to position [1222, 0]
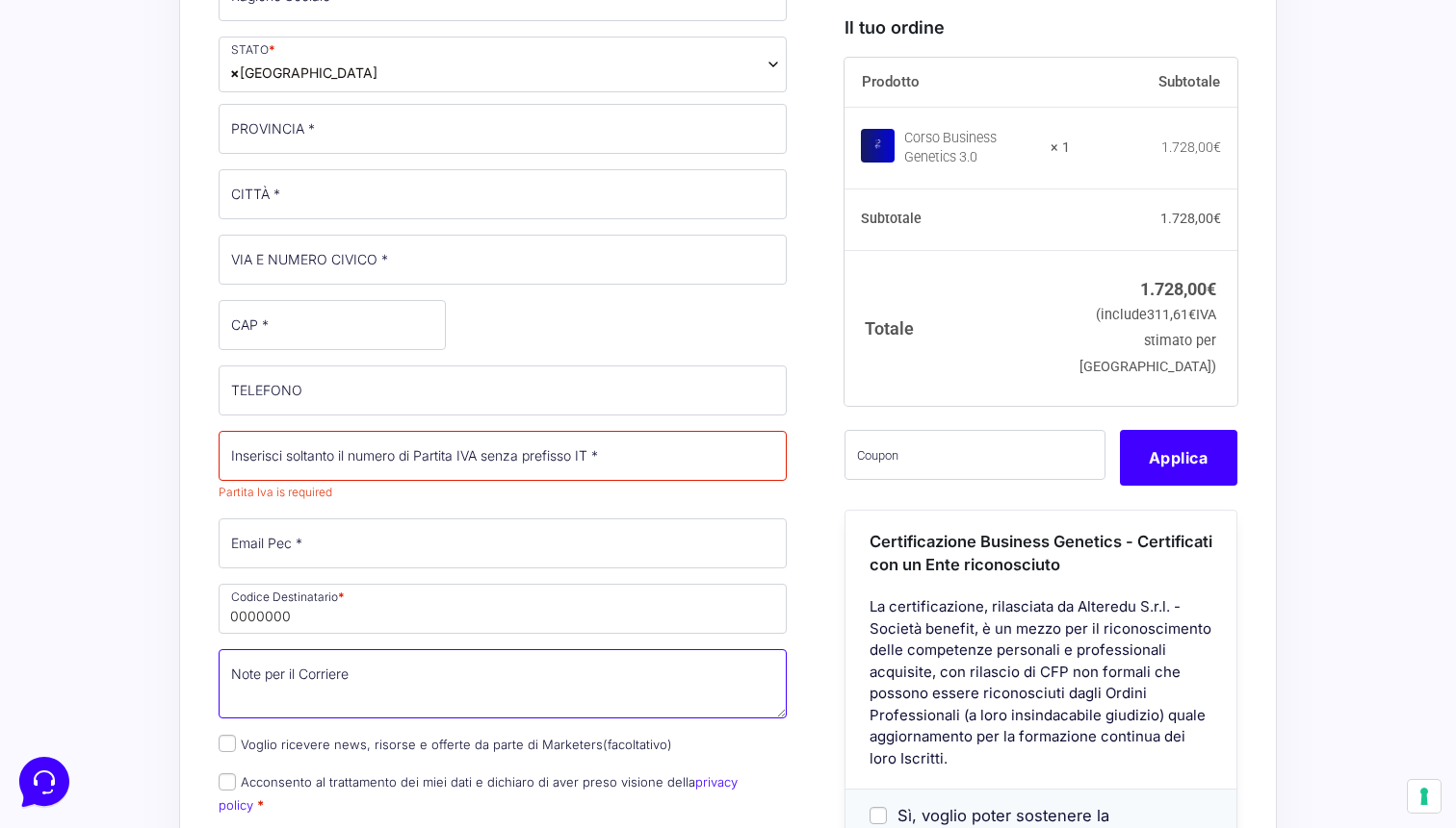
click at [389, 650] on textarea "Note per il Corriere (facoltativo)" at bounding box center [502, 684] width 568 height 70
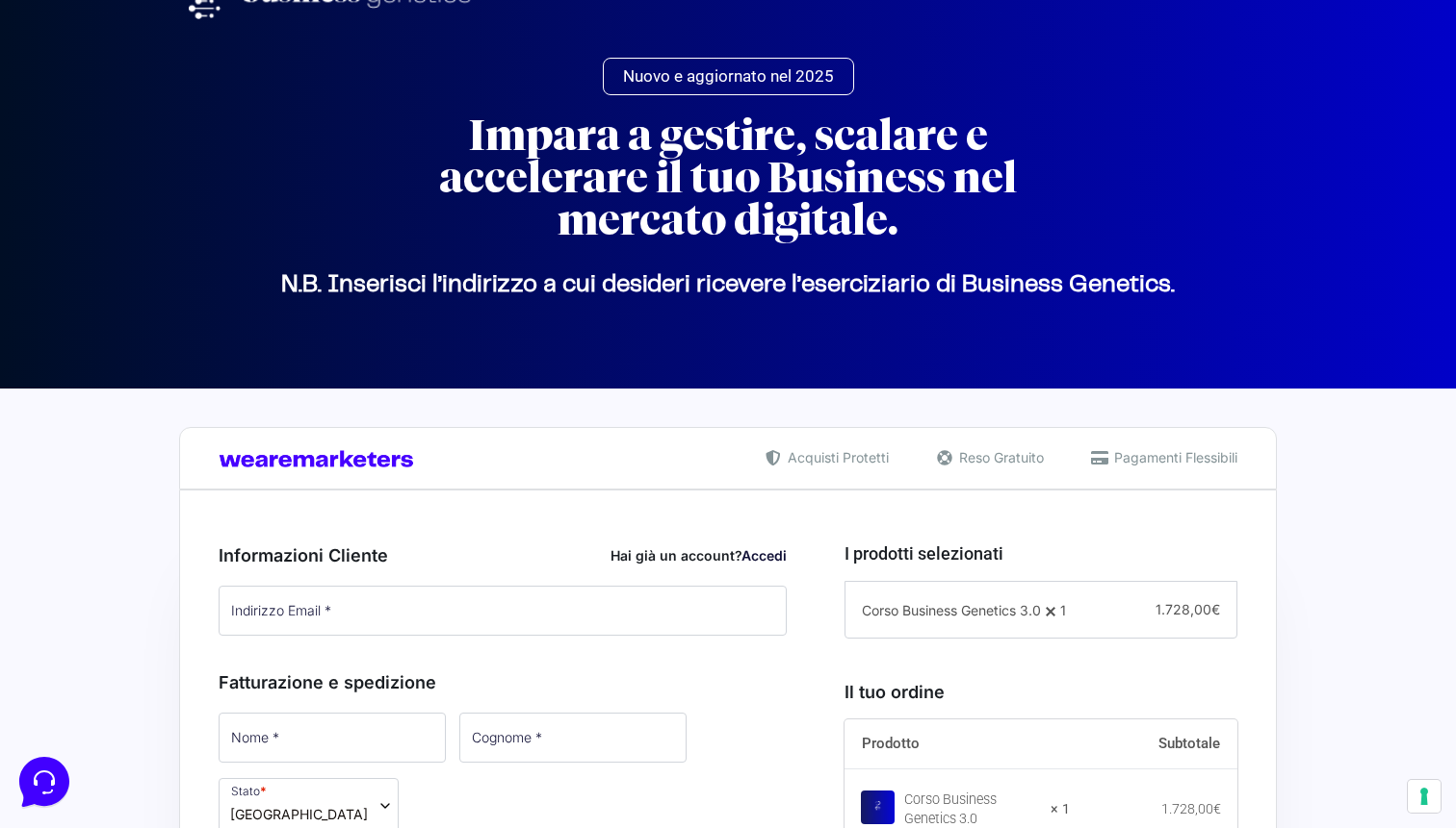
scroll to position [0, 0]
